Goal: Transaction & Acquisition: Purchase product/service

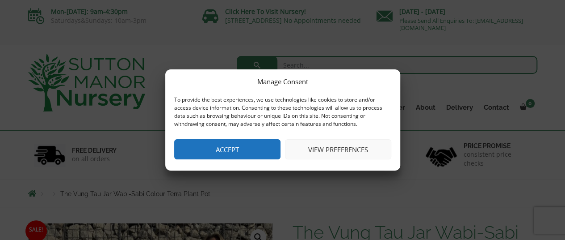
click at [249, 160] on div "Manage Consent To provide the best experiences, we use technologies like cookie…" at bounding box center [282, 119] width 235 height 101
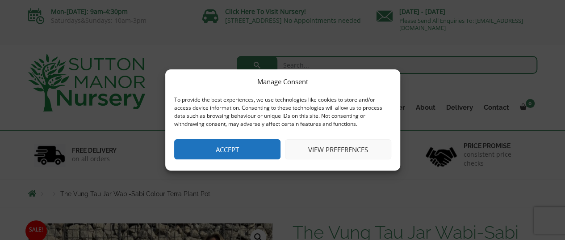
click at [230, 147] on button "Accept" at bounding box center [227, 149] width 106 height 20
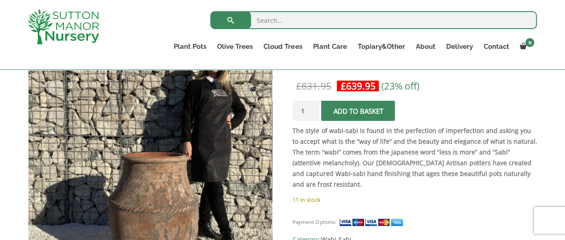
scroll to position [313, 0]
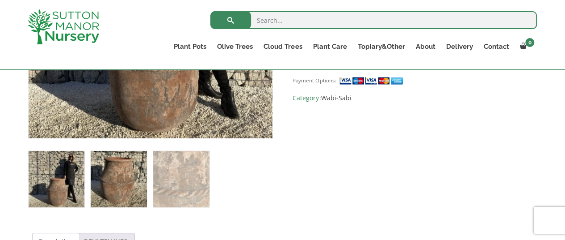
click at [122, 156] on img at bounding box center [119, 179] width 56 height 56
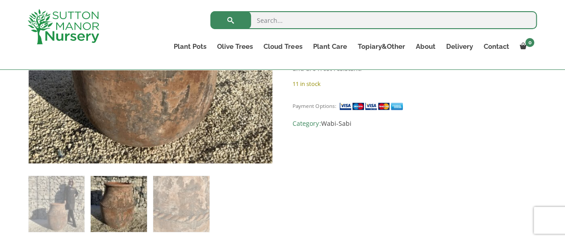
scroll to position [292, 0]
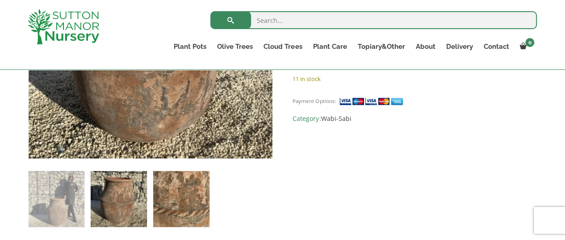
click at [195, 186] on img at bounding box center [181, 199] width 56 height 56
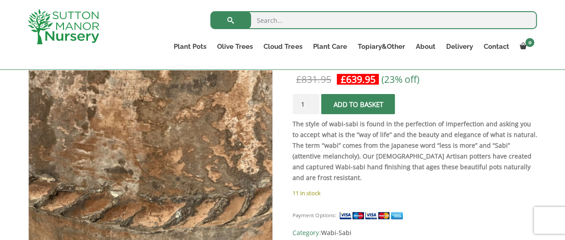
scroll to position [175, 0]
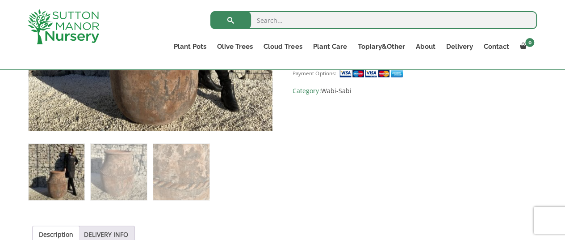
scroll to position [324, 0]
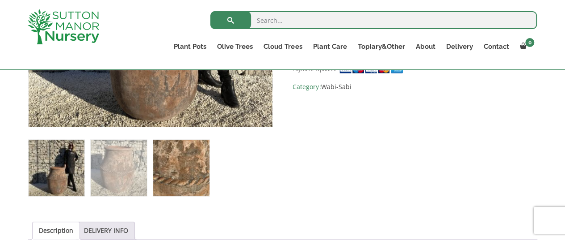
click at [164, 164] on img at bounding box center [181, 167] width 56 height 56
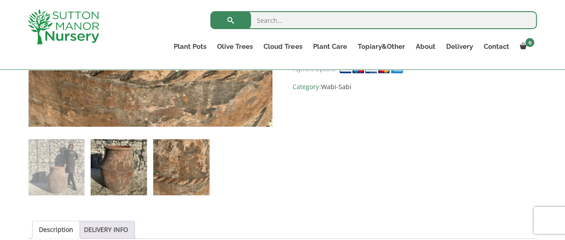
click at [131, 166] on img at bounding box center [119, 167] width 56 height 56
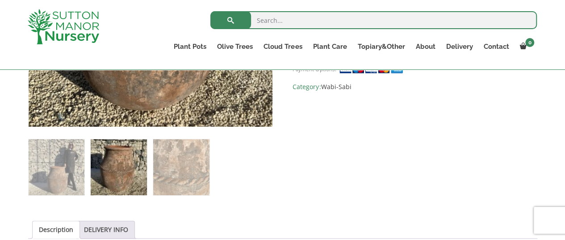
click at [85, 167] on ol at bounding box center [150, 160] width 244 height 69
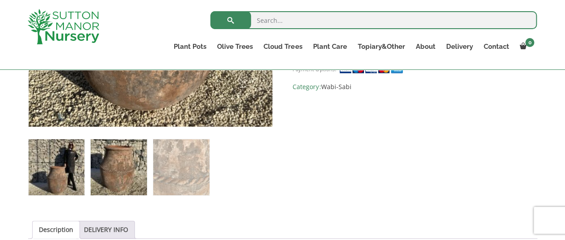
click at [76, 169] on img at bounding box center [57, 167] width 56 height 56
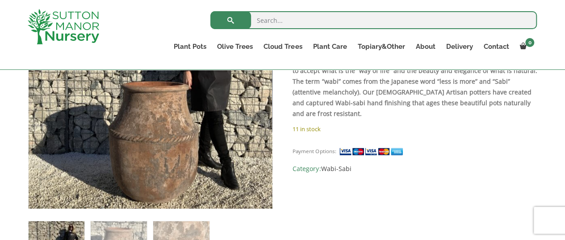
scroll to position [242, 0]
